Goal: Find specific page/section: Find specific page/section

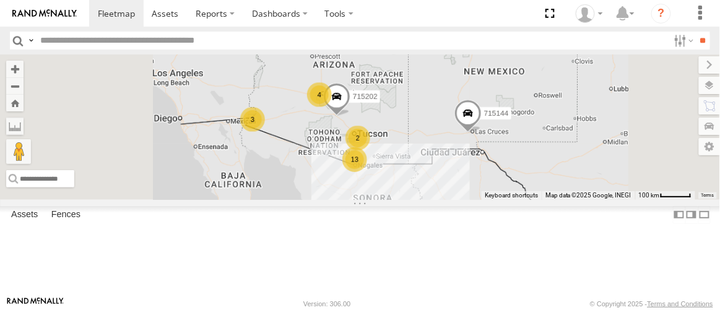
scroll to position [112, 0]
click at [0, 0] on div "F19-01 ([PERSON_NAME])" at bounding box center [0, 0] width 0 height 0
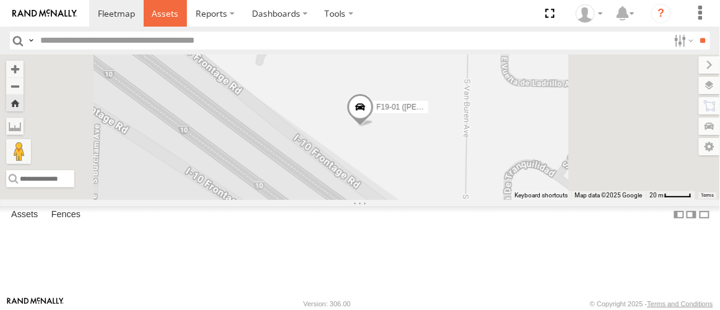
click at [173, 14] on span at bounding box center [165, 13] width 27 height 12
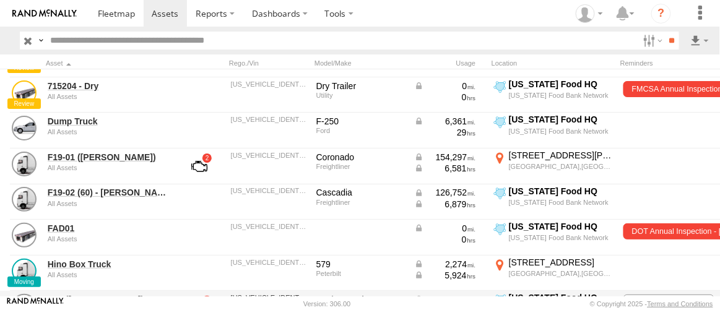
scroll to position [506, 0]
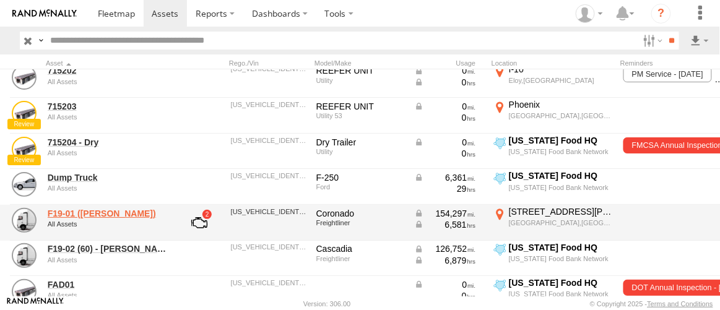
click at [73, 216] on link "F19-01 ([PERSON_NAME])" at bounding box center [108, 213] width 120 height 11
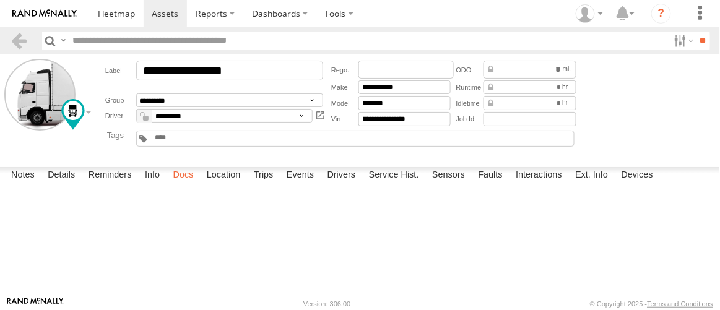
click at [185, 184] on label "Docs" at bounding box center [183, 175] width 33 height 17
click at [61, 184] on label "Details" at bounding box center [61, 175] width 40 height 17
click at [24, 184] on label "Notes" at bounding box center [23, 175] width 36 height 17
click at [112, 184] on label "Reminders" at bounding box center [110, 175] width 56 height 17
click at [157, 184] on label "Info" at bounding box center [152, 175] width 27 height 17
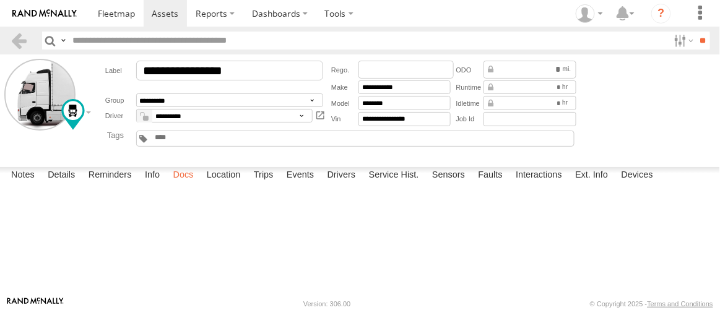
click at [188, 184] on label "Docs" at bounding box center [183, 175] width 33 height 17
click at [219, 184] on label "Location" at bounding box center [224, 175] width 46 height 17
click at [386, 184] on label "Service Hist." at bounding box center [394, 175] width 63 height 17
click at [455, 184] on label "Sensors" at bounding box center [448, 175] width 45 height 17
click at [550, 184] on label "Interactions" at bounding box center [538, 175] width 59 height 17
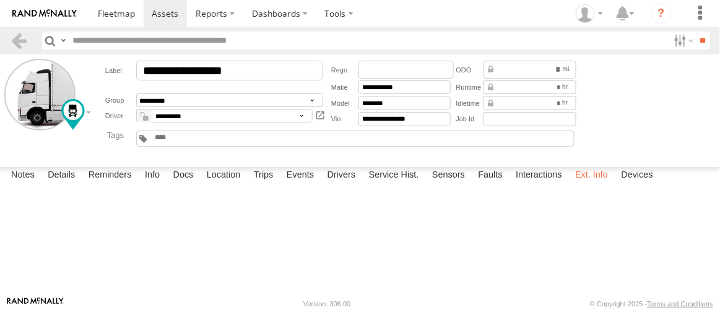
click at [593, 184] on label "Ext. Info" at bounding box center [591, 175] width 45 height 17
click at [642, 184] on label "Devices" at bounding box center [637, 175] width 44 height 17
click at [348, 184] on label "Drivers" at bounding box center [341, 175] width 41 height 17
click at [300, 184] on label "Events" at bounding box center [300, 175] width 40 height 17
click at [262, 184] on label "Trips" at bounding box center [264, 175] width 32 height 17
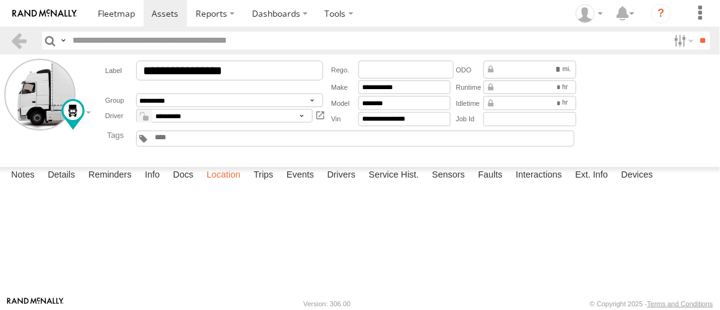
click at [215, 184] on label "Location" at bounding box center [224, 175] width 46 height 17
click at [183, 184] on label "Docs" at bounding box center [183, 175] width 33 height 17
click at [14, 184] on label "Notes" at bounding box center [23, 175] width 36 height 17
click at [59, 184] on label "Details" at bounding box center [61, 175] width 40 height 17
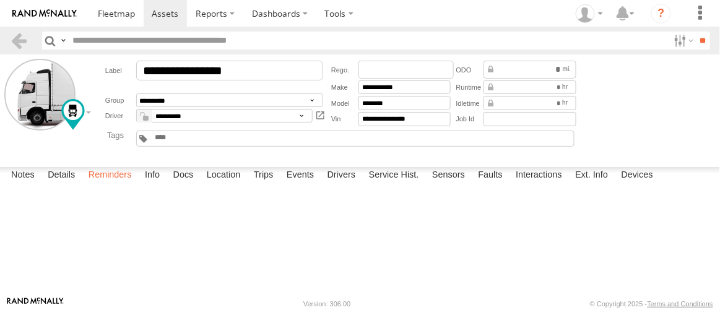
click at [105, 184] on label "Reminders" at bounding box center [110, 175] width 56 height 17
click at [155, 184] on label "Info" at bounding box center [152, 175] width 27 height 17
click at [183, 184] on label "Docs" at bounding box center [183, 175] width 33 height 17
click at [268, 184] on label "Trips" at bounding box center [264, 175] width 32 height 17
click at [307, 184] on label "Events" at bounding box center [300, 175] width 40 height 17
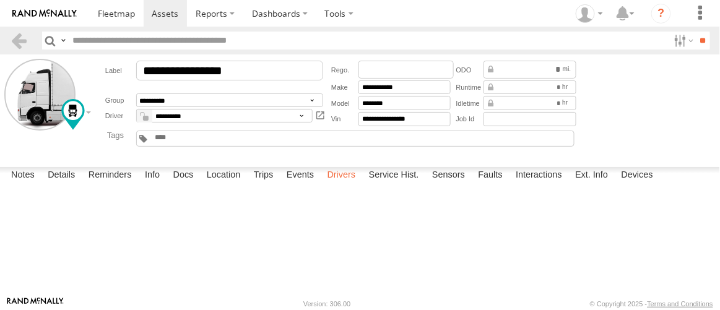
click at [342, 184] on label "Drivers" at bounding box center [341, 175] width 41 height 17
click at [394, 184] on label "Service Hist." at bounding box center [394, 175] width 63 height 17
click at [450, 184] on label "Sensors" at bounding box center [448, 175] width 45 height 17
click at [506, 184] on label "Faults" at bounding box center [490, 175] width 37 height 17
click at [639, 184] on label "Devices" at bounding box center [637, 175] width 44 height 17
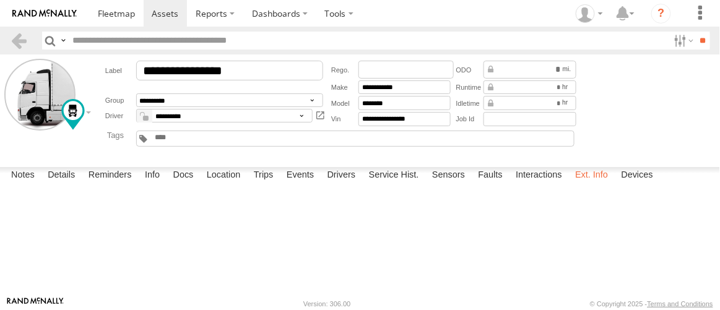
click at [599, 184] on label "Ext. Info" at bounding box center [591, 175] width 45 height 17
click at [533, 184] on label "Interactions" at bounding box center [538, 175] width 59 height 17
click at [348, 184] on label "Drivers" at bounding box center [341, 175] width 41 height 17
click at [304, 184] on label "Events" at bounding box center [300, 175] width 40 height 17
click at [261, 184] on label "Trips" at bounding box center [264, 175] width 32 height 17
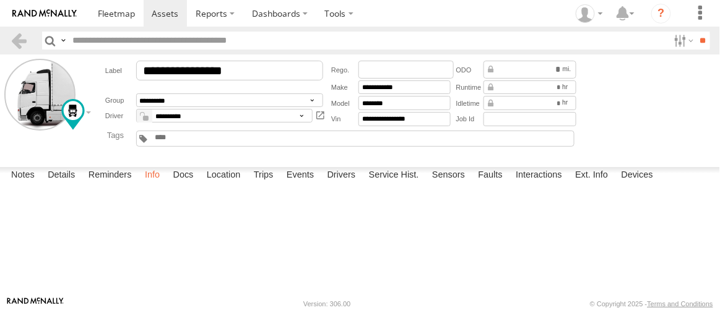
click at [151, 184] on label "Info" at bounding box center [152, 175] width 27 height 17
click at [109, 184] on label "Reminders" at bounding box center [110, 175] width 56 height 17
click at [63, 184] on label "Details" at bounding box center [61, 175] width 40 height 17
click at [25, 184] on label "Notes" at bounding box center [23, 175] width 36 height 17
click at [487, 184] on label "Faults" at bounding box center [490, 175] width 37 height 17
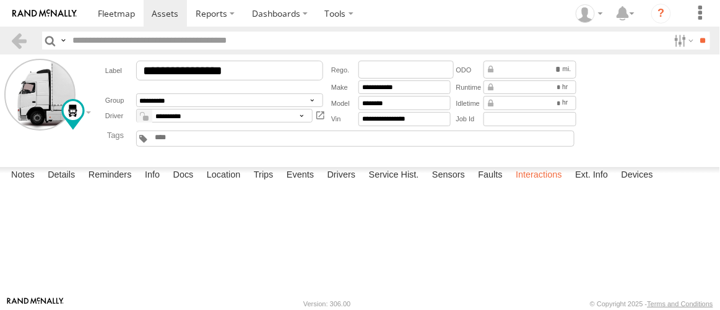
click at [548, 184] on label "Interactions" at bounding box center [538, 175] width 59 height 17
click at [649, 184] on label "Devices" at bounding box center [637, 175] width 44 height 17
click at [110, 14] on span at bounding box center [116, 13] width 37 height 12
